Goal: Information Seeking & Learning: Check status

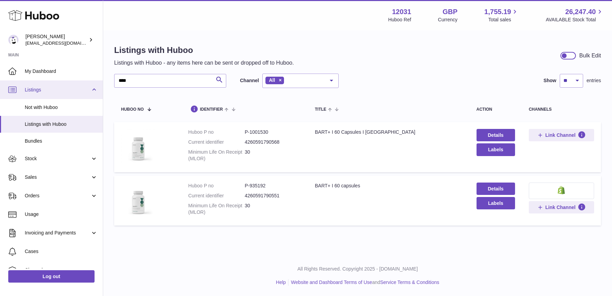
click at [25, 84] on div "Huboo Fritzi Nicolaus admin@makewellforyou.com Main My Dashboard Listings Not w…" at bounding box center [306, 148] width 612 height 296
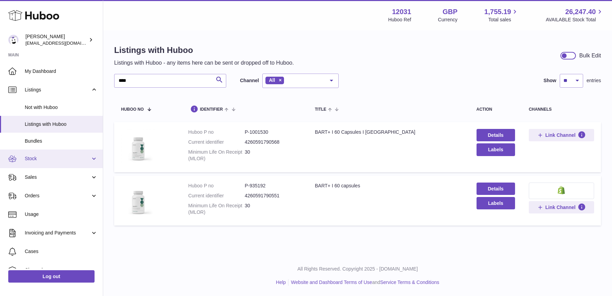
click at [37, 162] on link "Stock" at bounding box center [51, 158] width 103 height 19
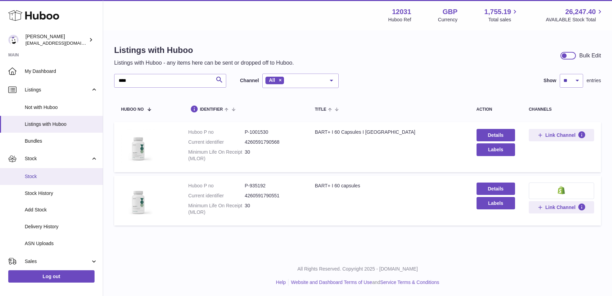
click at [38, 174] on span "Stock" at bounding box center [61, 176] width 73 height 7
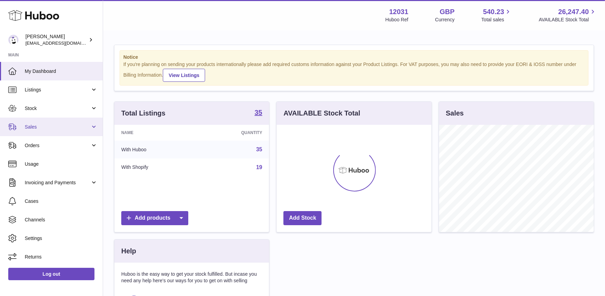
scroll to position [107, 155]
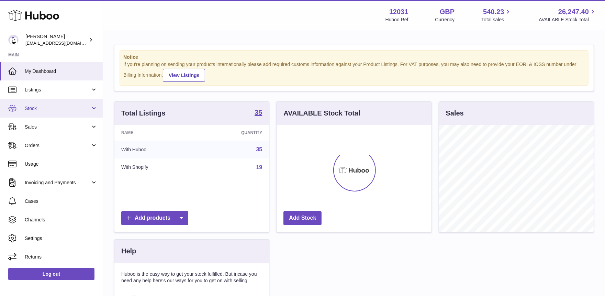
click at [40, 113] on link "Stock" at bounding box center [51, 108] width 103 height 19
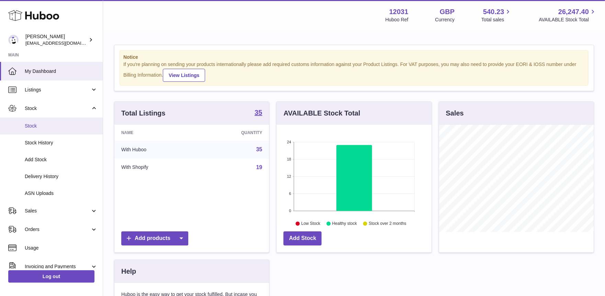
click at [43, 126] on span "Stock" at bounding box center [61, 126] width 73 height 7
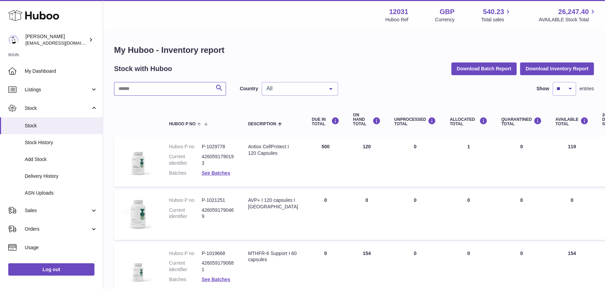
click at [149, 93] on input "text" at bounding box center [170, 89] width 112 height 14
type input "***"
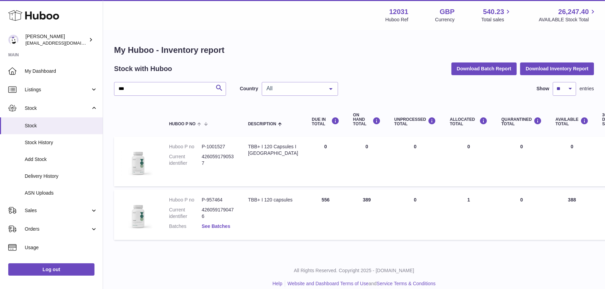
click at [210, 228] on link "See Batches" at bounding box center [216, 226] width 29 height 5
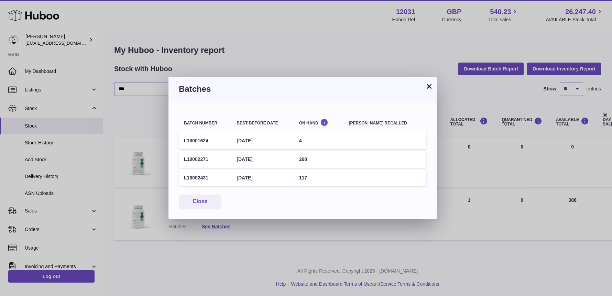
drag, startPoint x: 210, startPoint y: 178, endPoint x: 163, endPoint y: 178, distance: 46.7
click at [163, 178] on div "× Batches Batch number Best before date On Hand Batch recalled L10001624 31st M…" at bounding box center [306, 148] width 612 height 296
click at [429, 87] on button "×" at bounding box center [429, 86] width 8 height 8
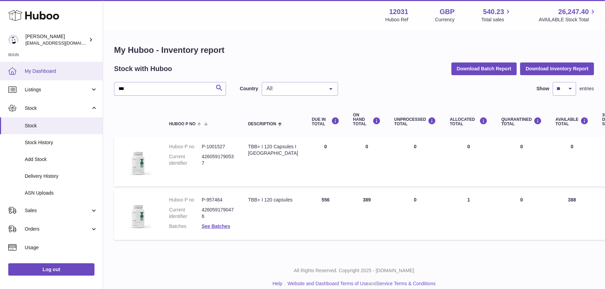
click at [74, 71] on span "My Dashboard" at bounding box center [61, 71] width 73 height 7
